Goal: Transaction & Acquisition: Register for event/course

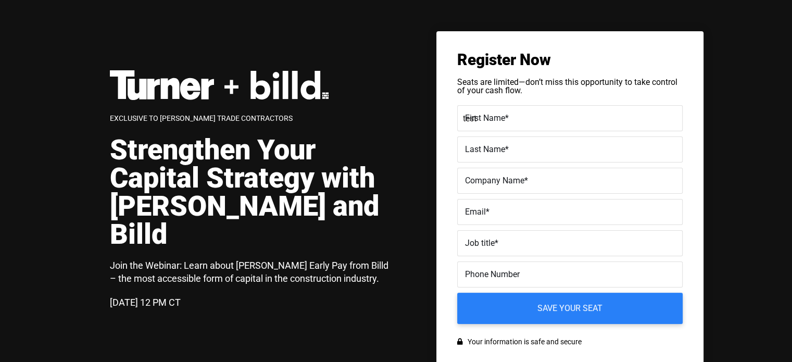
type input "test"
type input "testing"
type input "[EMAIL_ADDRESS][DOMAIN_NAME]"
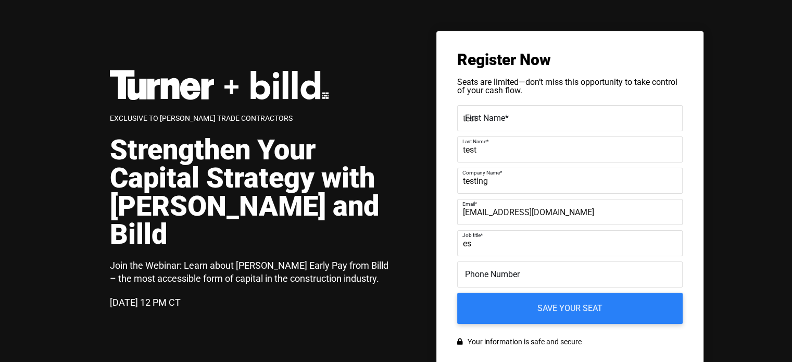
type input "e"
type input "testing"
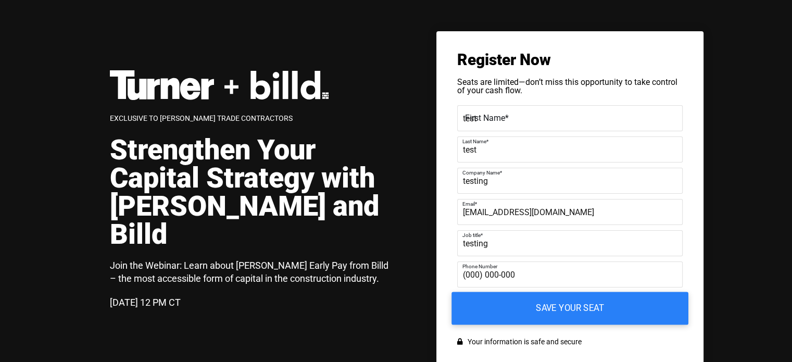
type input "(000) 000-000"
click at [562, 310] on input "Save your seat" at bounding box center [569, 308] width 237 height 33
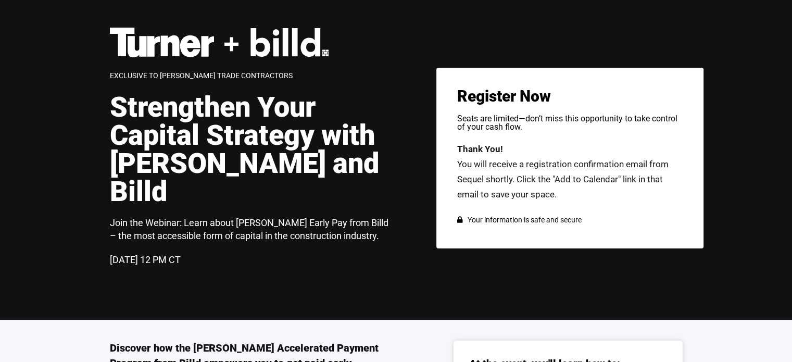
scroll to position [4, 0]
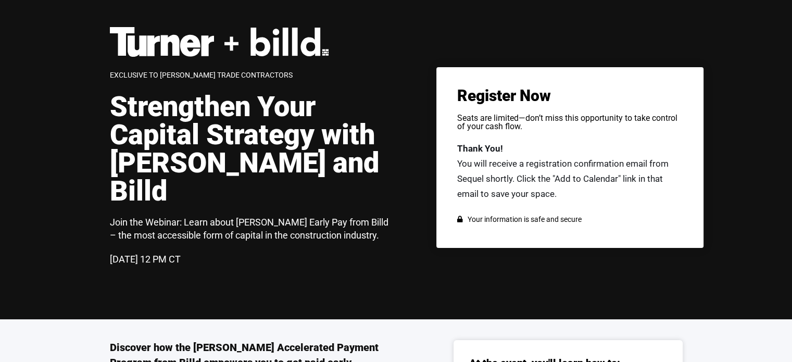
click at [382, 225] on div "Exclusive to [PERSON_NAME] Trade Contractors Strengthen Your Capital Strategy w…" at bounding box center [258, 157] width 297 height 261
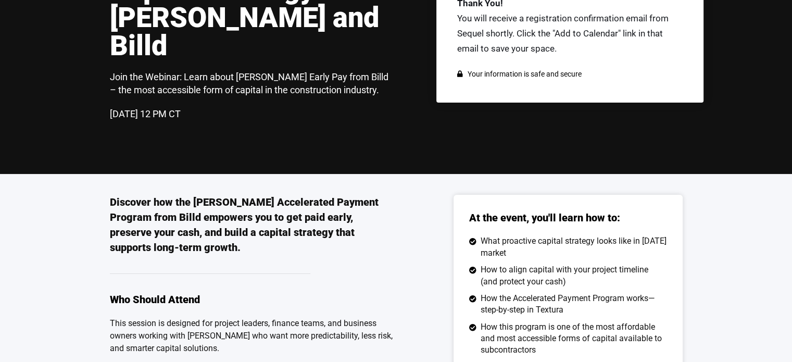
scroll to position [150, 0]
